Goal: Information Seeking & Learning: Learn about a topic

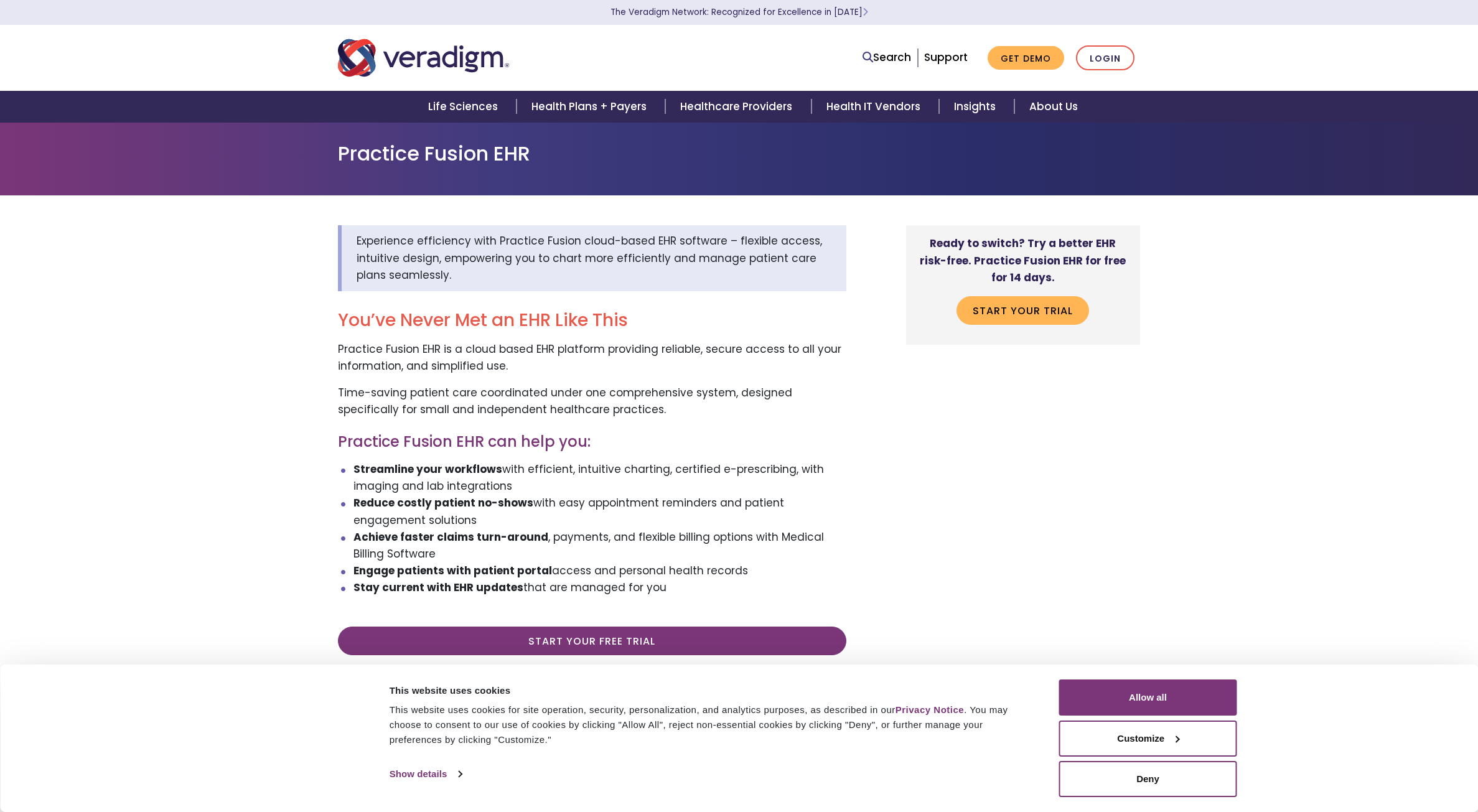
click at [176, 355] on div "Experience efficiency with Practice Fusion cloud-based EHR software – flexible …" at bounding box center [739, 679] width 1478 height 967
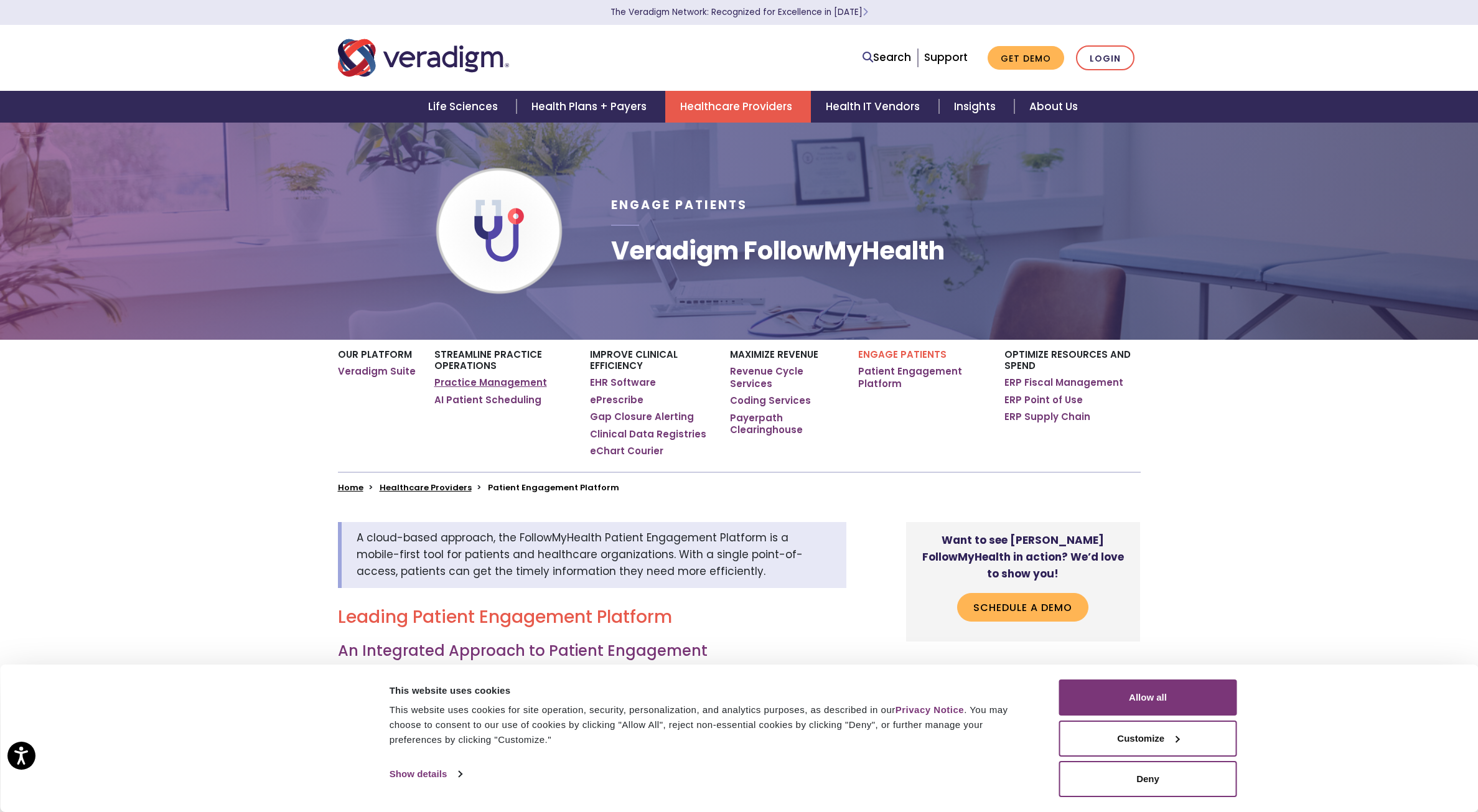
click at [478, 385] on link "Practice Management" at bounding box center [490, 383] width 113 height 13
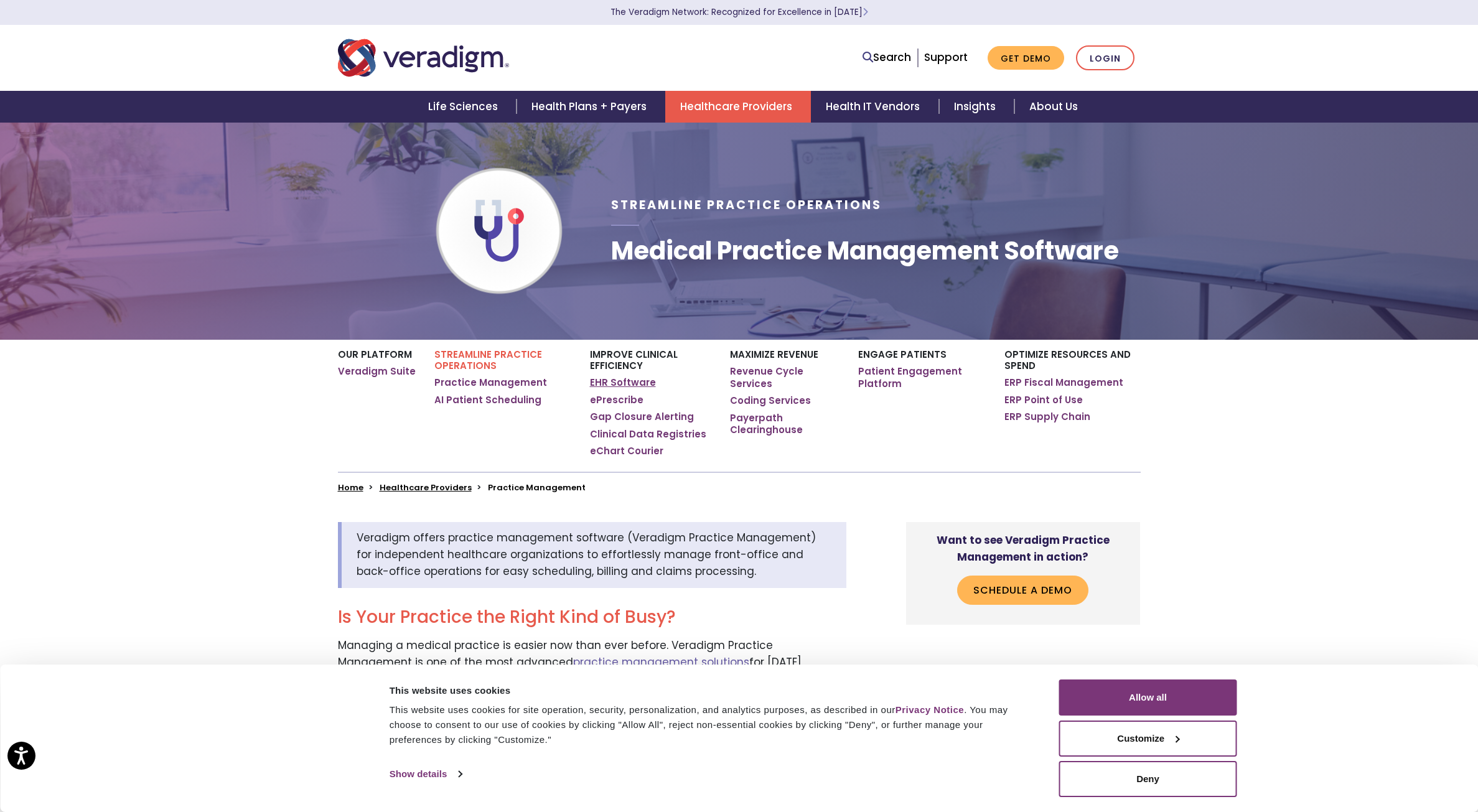
click at [607, 380] on link "EHR Software" at bounding box center [623, 383] width 66 height 13
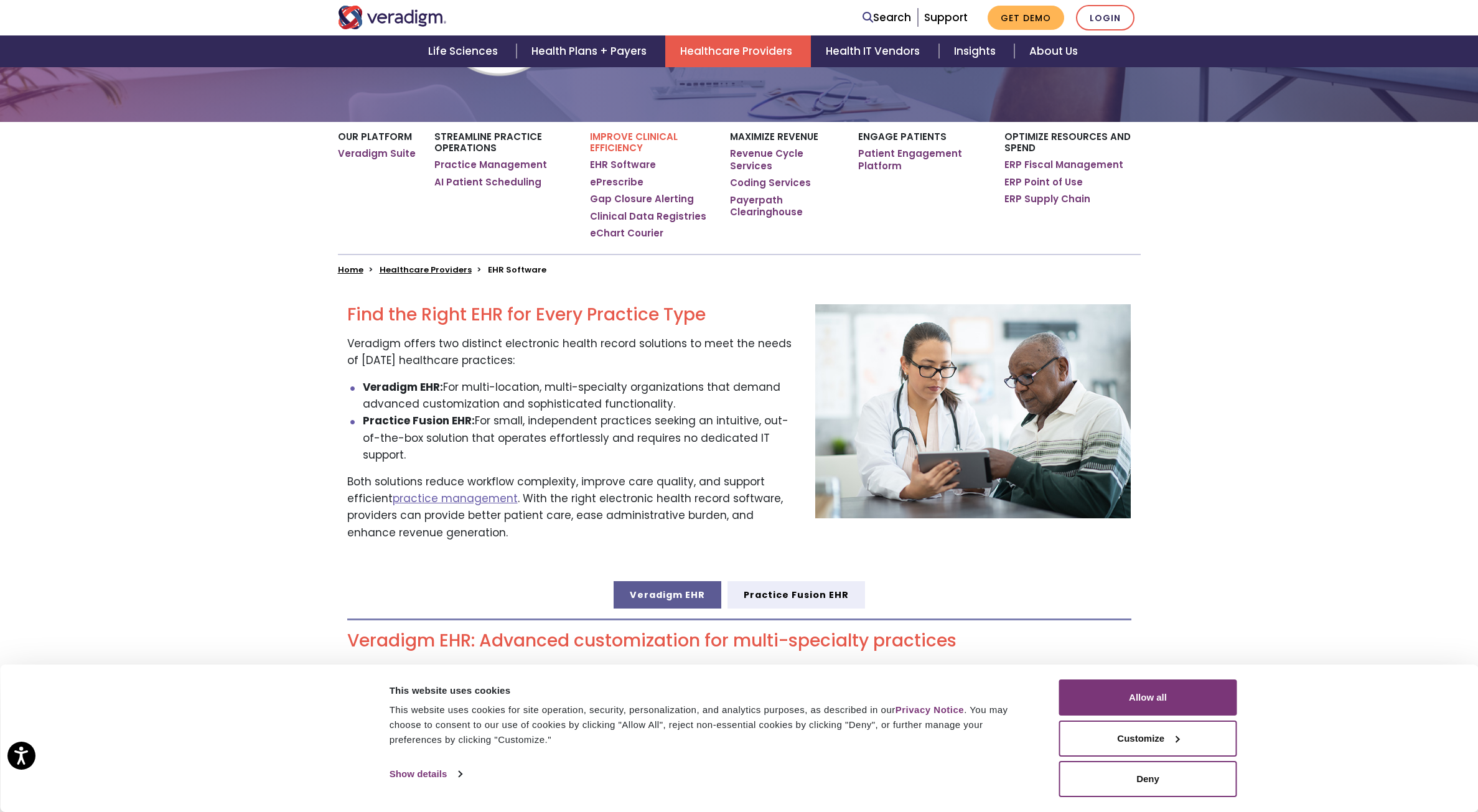
scroll to position [187, 0]
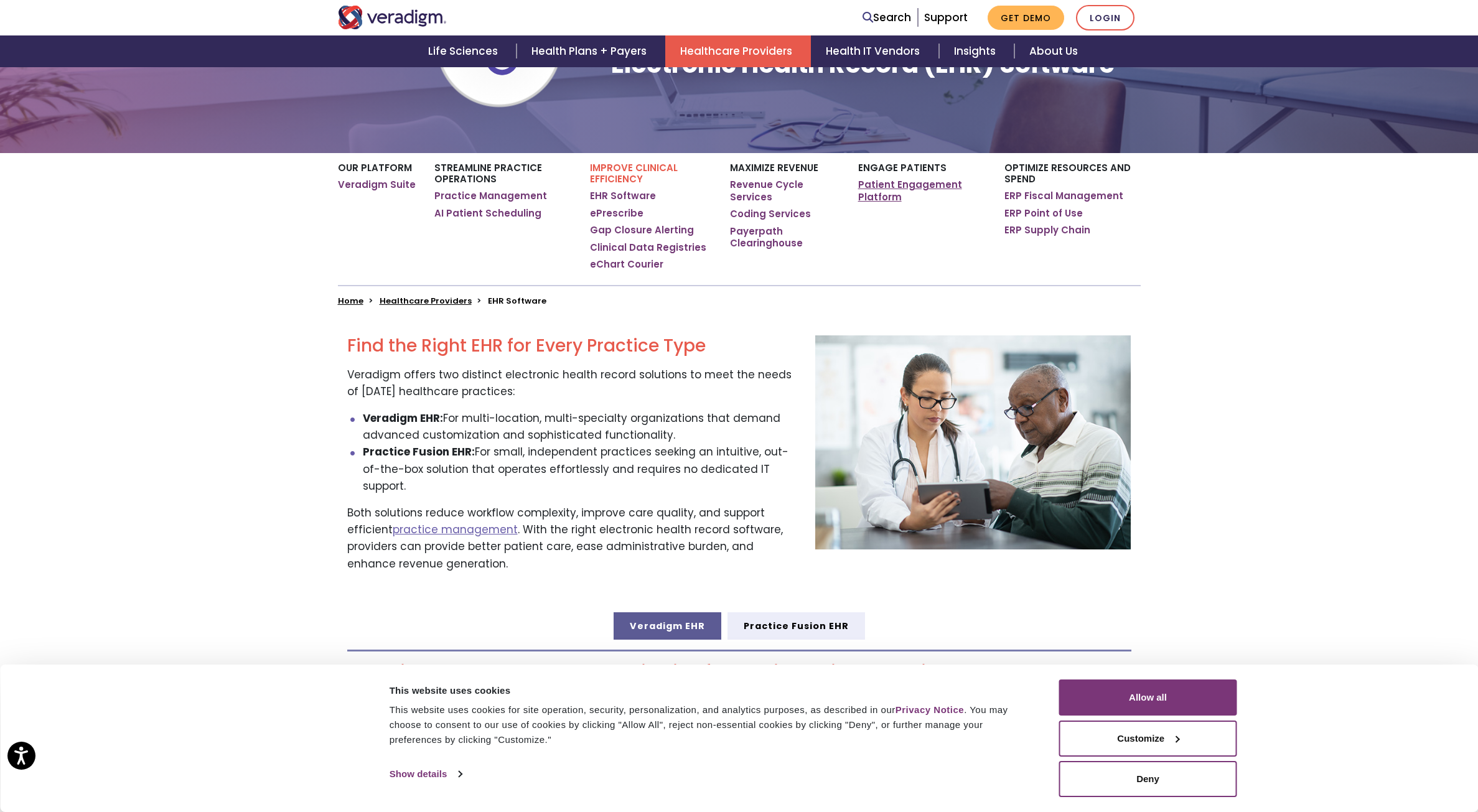
click at [870, 183] on link "Patient Engagement Platform" at bounding box center [922, 191] width 127 height 24
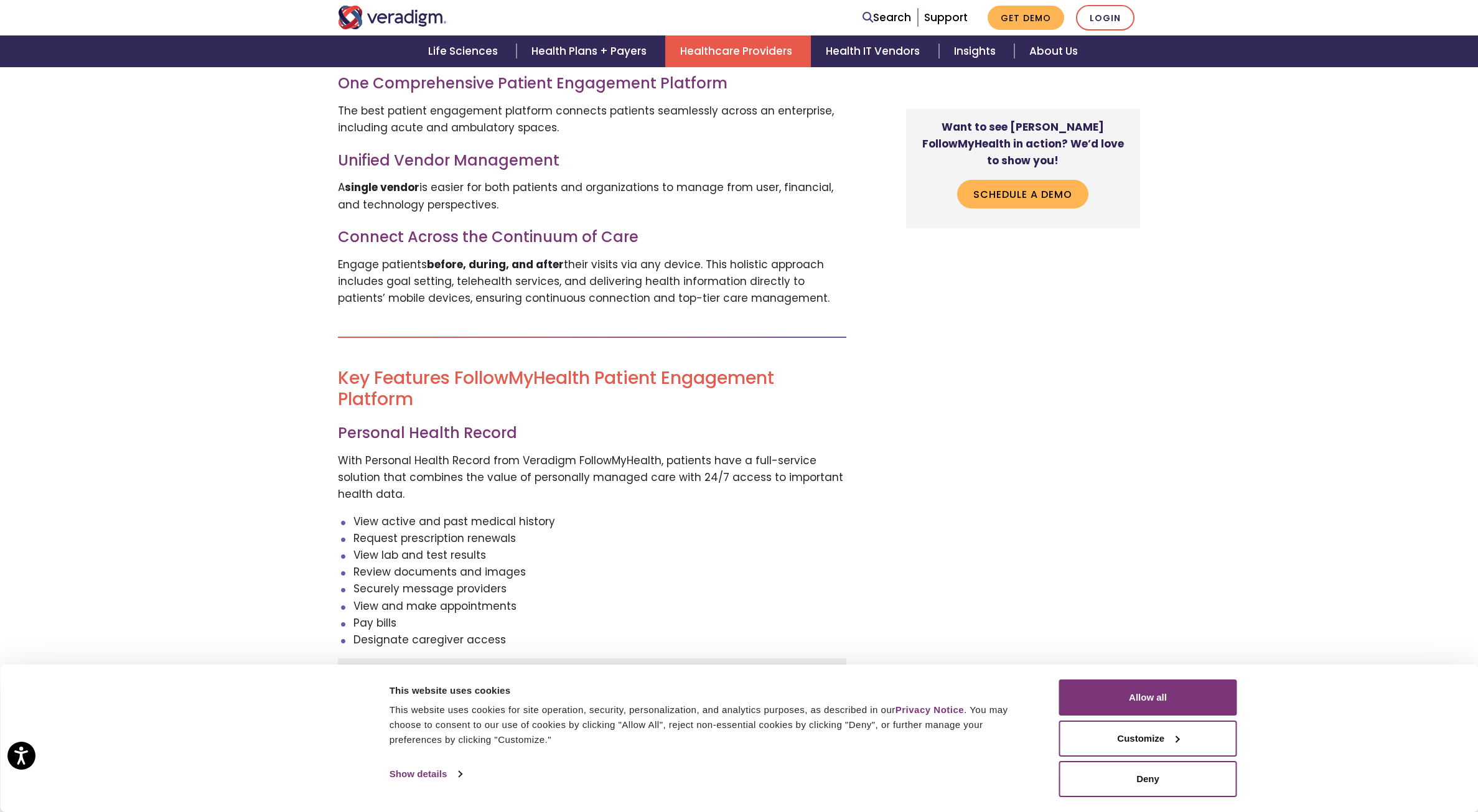
scroll to position [1369, 0]
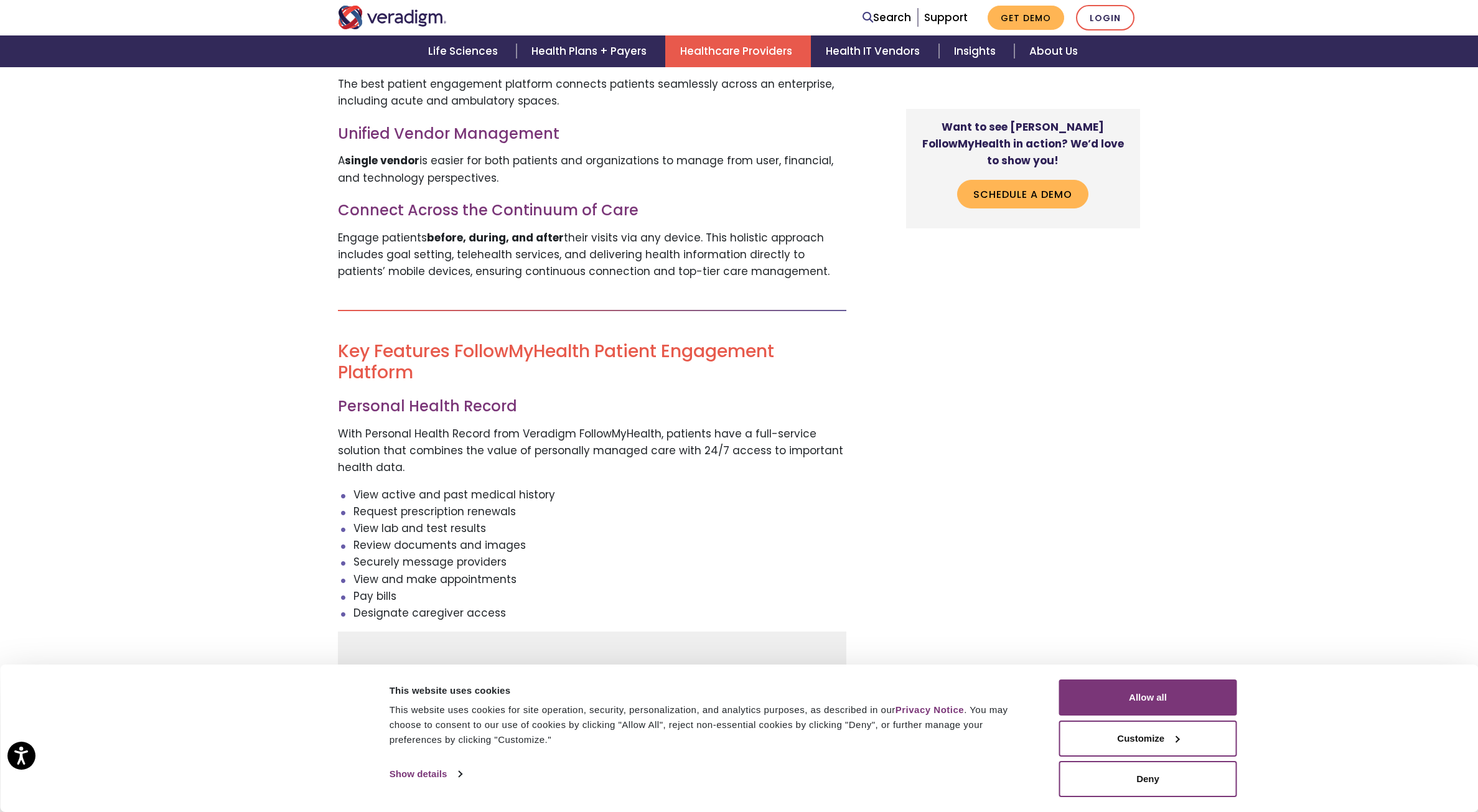
click at [212, 57] on div "Life Sciences Health Plans + Payers Healthcare Providers Health IT Vendors Insi…" at bounding box center [739, 51] width 1460 height 32
